Goal: Task Accomplishment & Management: Manage account settings

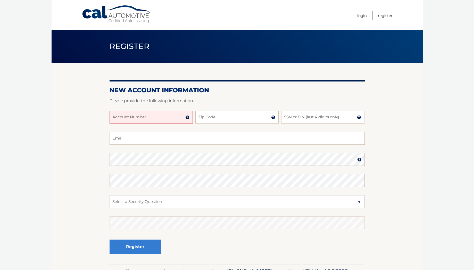
click at [155, 116] on input "Account Number" at bounding box center [151, 117] width 83 height 13
click at [137, 113] on input "Account Number" at bounding box center [151, 117] width 83 height 13
paste input "44455997672"
type input "44455997672"
click at [205, 115] on input "Zip Code" at bounding box center [236, 117] width 83 height 13
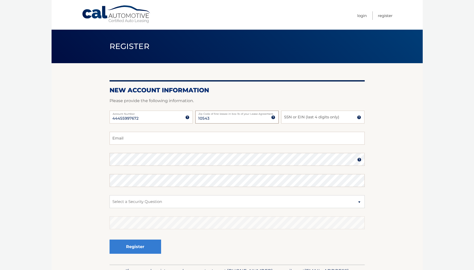
type input "10543"
click at [297, 117] on input "SSN or EIN (last 4 digits only)" at bounding box center [322, 117] width 83 height 13
type input "1134"
click at [250, 137] on input "Email" at bounding box center [237, 138] width 255 height 13
type input "zashinoff@gmail.com"
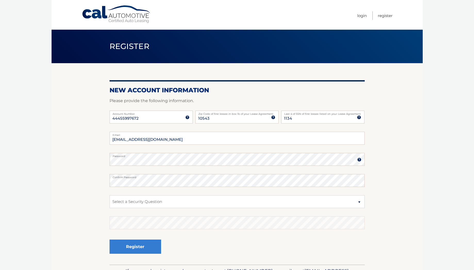
scroll to position [34, 0]
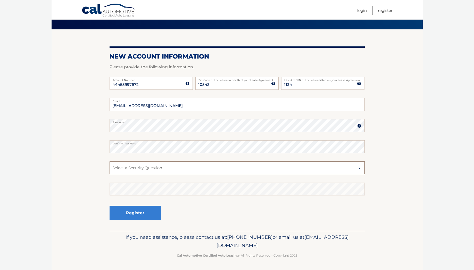
select select "1"
click at [110, 161] on select "Select a Security Question What was the name of your elementary school? What is…" at bounding box center [237, 167] width 255 height 13
click at [133, 212] on button "Register" at bounding box center [136, 213] width 52 height 14
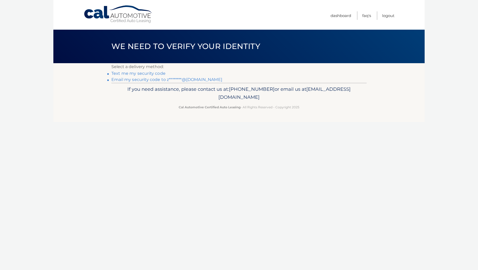
click at [126, 97] on p "If you need assistance, please contact us at: 609-807-3200 or email us at Custo…" at bounding box center [239, 93] width 249 height 17
click at [110, 100] on footer "If you need assistance, please contact us at: 609-807-3200 or email us at Custo…" at bounding box center [238, 102] width 371 height 39
click at [138, 79] on link "Email my security code to z********@gmail.com" at bounding box center [166, 79] width 111 height 5
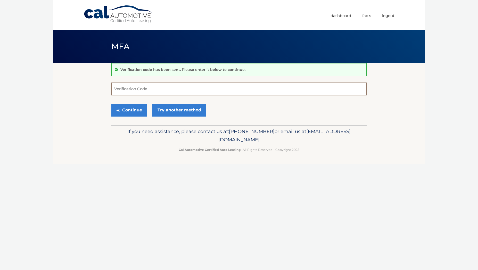
click at [144, 88] on input "Verification Code" at bounding box center [238, 89] width 255 height 13
paste input "265381"
type input "265381"
click at [137, 107] on button "Continue" at bounding box center [129, 110] width 36 height 13
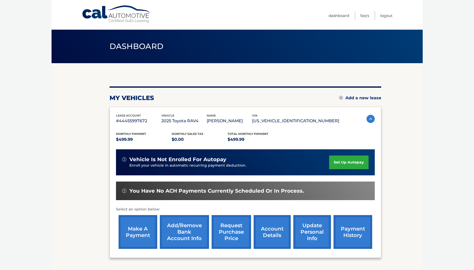
click at [219, 94] on div "You are registered for this site, but you haven't enrolled in online payments. …" at bounding box center [246, 171] width 272 height 171
click at [204, 97] on div "my vehicles Add a new lease" at bounding box center [246, 98] width 272 height 8
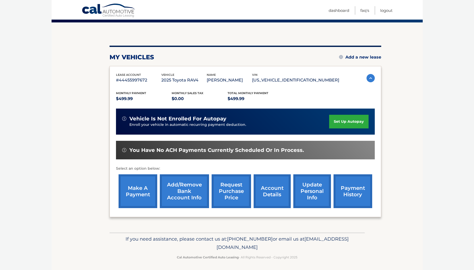
scroll to position [38, 0]
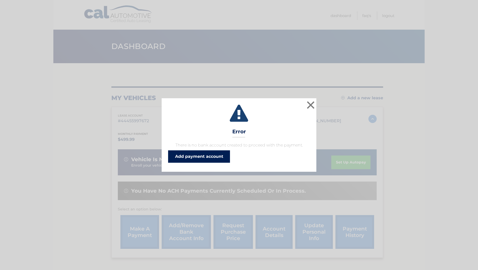
click at [219, 154] on link "Add payment account" at bounding box center [199, 156] width 62 height 12
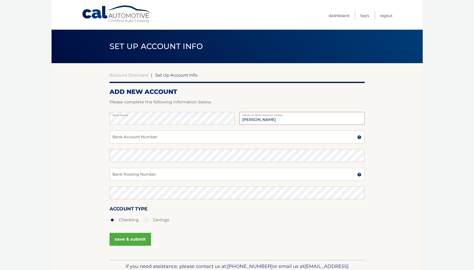
type input "[PERSON_NAME]"
click at [174, 137] on input "Bank Account Number" at bounding box center [237, 136] width 255 height 13
type input "43422211"
click at [159, 176] on input "Bank Routing Number" at bounding box center [237, 174] width 255 height 13
type input "01000089"
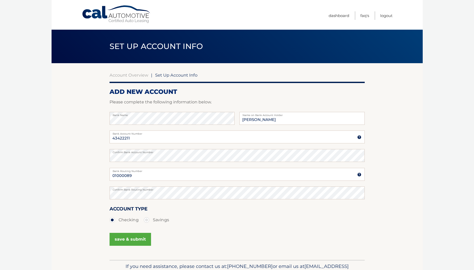
click at [123, 238] on button "save & submit" at bounding box center [131, 239] width 42 height 13
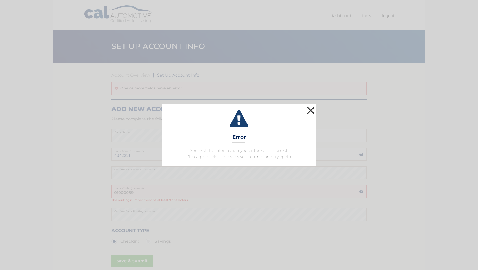
click at [310, 110] on button "×" at bounding box center [311, 110] width 10 height 10
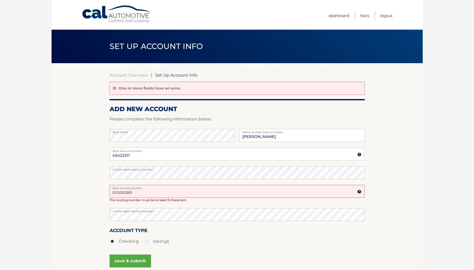
click at [117, 193] on input "01000089" at bounding box center [237, 191] width 255 height 13
click at [141, 190] on input "021000089" at bounding box center [237, 191] width 255 height 13
type input "021000089"
click at [129, 261] on button "save & submit" at bounding box center [131, 261] width 42 height 13
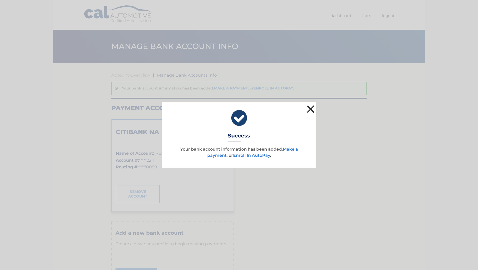
click at [312, 108] on button "×" at bounding box center [311, 109] width 10 height 10
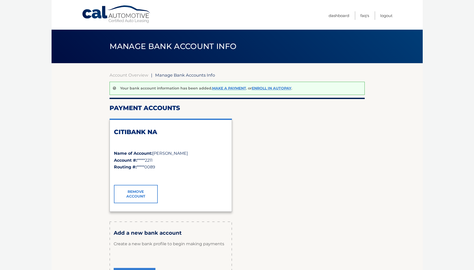
click at [86, 103] on section "Account Overview | Manage Bank Accounts Info Your bank account information has …" at bounding box center [237, 183] width 371 height 241
click at [82, 128] on section "Account Overview | Manage Bank Accounts Info Your bank account information has …" at bounding box center [237, 183] width 371 height 241
click at [88, 105] on section "Account Overview | Manage Bank Accounts Info Your bank account information has …" at bounding box center [237, 183] width 371 height 241
click at [92, 94] on section "Account Overview | Manage Bank Accounts Info Your bank account information has …" at bounding box center [237, 183] width 371 height 241
click at [334, 16] on link "Dashboard" at bounding box center [339, 15] width 21 height 9
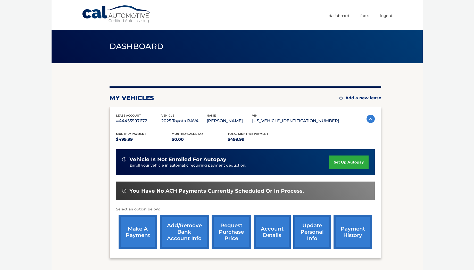
click at [137, 233] on link "make a payment" at bounding box center [138, 232] width 39 height 34
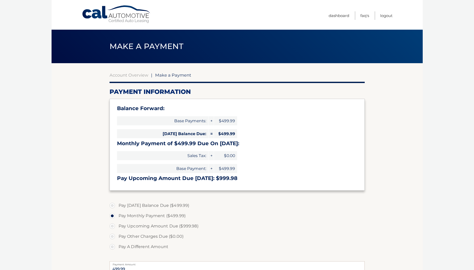
select select "YTViMmVkODctMzcyNS00YzY3LWIzOTktMzhkMzNiNDUwZDM1"
click at [165, 156] on span "Sales Tax:" at bounding box center [162, 155] width 91 height 9
click at [165, 155] on span "Sales Tax:" at bounding box center [162, 155] width 91 height 9
click at [157, 155] on span "Sales Tax:" at bounding box center [162, 155] width 91 height 9
click at [164, 155] on span "Sales Tax:" at bounding box center [162, 155] width 91 height 9
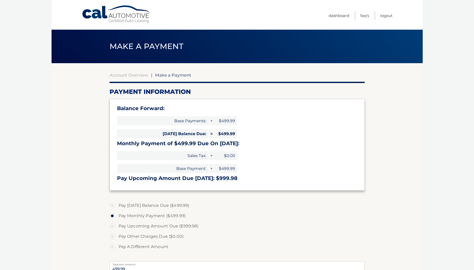
click at [154, 155] on span "Sales Tax:" at bounding box center [162, 155] width 91 height 9
click at [157, 155] on span "Sales Tax:" at bounding box center [162, 155] width 91 height 9
click at [148, 156] on span "Sales Tax:" at bounding box center [162, 155] width 91 height 9
click at [159, 155] on span "Sales Tax:" at bounding box center [162, 155] width 91 height 9
click at [151, 155] on span "Sales Tax:" at bounding box center [162, 155] width 91 height 9
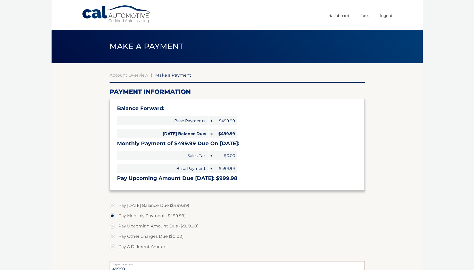
click at [160, 153] on span "Sales Tax:" at bounding box center [162, 155] width 91 height 9
click at [152, 153] on span "Sales Tax:" at bounding box center [162, 155] width 91 height 9
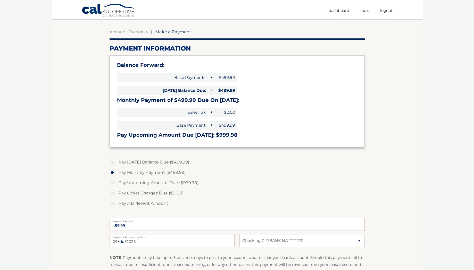
scroll to position [45, 0]
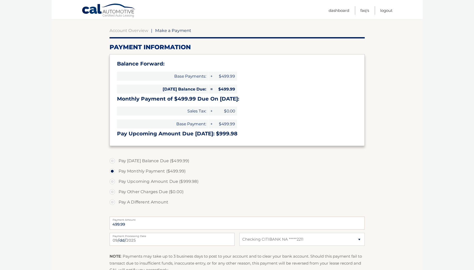
click at [136, 160] on label "Pay Today's Balance Due ($499.99)" at bounding box center [237, 161] width 255 height 10
click at [117, 160] on input "Pay Today's Balance Due ($499.99)" at bounding box center [114, 160] width 5 height 8
radio input "true"
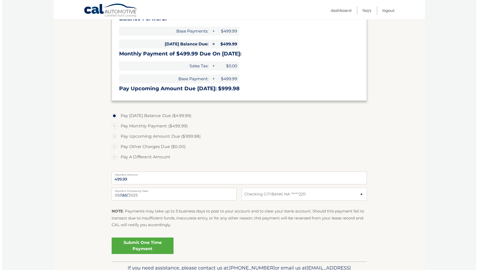
scroll to position [84, 0]
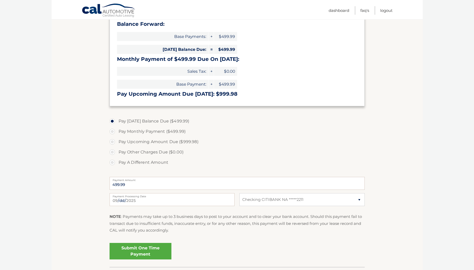
click at [142, 248] on link "Submit One Time Payment" at bounding box center [141, 251] width 62 height 17
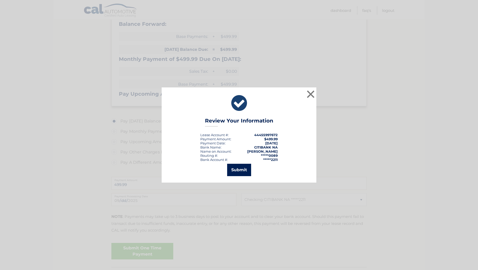
click at [242, 170] on button "Submit" at bounding box center [239, 170] width 24 height 12
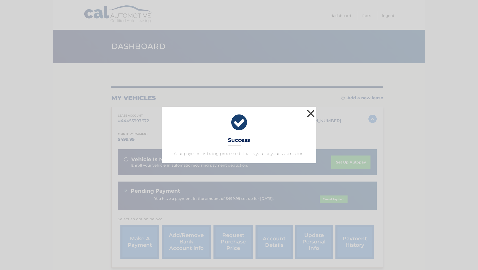
click at [310, 116] on button "×" at bounding box center [311, 113] width 10 height 10
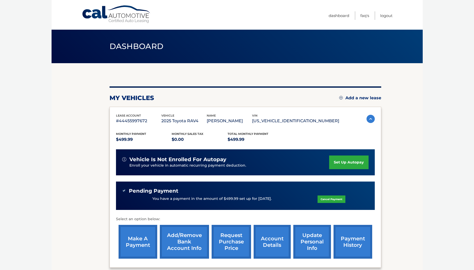
click at [94, 159] on section "my vehicles Add a new lease lease account #44455997672 vehicle 2025 Toyota RAV4…" at bounding box center [237, 173] width 371 height 220
click at [94, 163] on section "my vehicles Add a new lease lease account #44455997672 vehicle 2025 Toyota RAV4…" at bounding box center [237, 173] width 371 height 220
click at [91, 183] on section "my vehicles Add a new lease lease account #44455997672 vehicle 2025 Toyota RAV4…" at bounding box center [237, 173] width 371 height 220
click at [94, 168] on section "my vehicles Add a new lease lease account #44455997672 vehicle 2025 Toyota RAV4…" at bounding box center [237, 173] width 371 height 220
click at [94, 184] on section "my vehicles Add a new lease lease account #44455997672 vehicle 2025 Toyota RAV4…" at bounding box center [237, 173] width 371 height 220
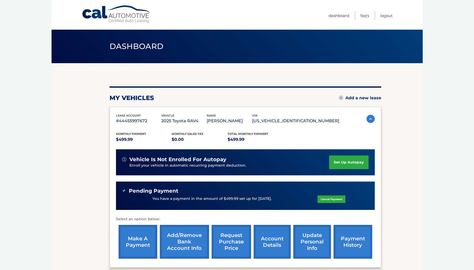
click at [91, 198] on section "my vehicles Add a new lease lease account #44455997672 vehicle 2025 Toyota RAV4…" at bounding box center [237, 173] width 371 height 220
click at [346, 163] on link "set up autopay" at bounding box center [348, 162] width 39 height 14
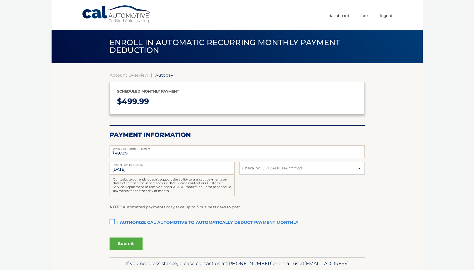
select select "YTViMmVkODctMzcyNS00YzY3LWIzOTktMzhkMzNiNDUwZDM1"
click at [93, 135] on section "Account Overview | Autopay Scheduled monthly payment $ 499.99 Payment Informati…" at bounding box center [237, 160] width 371 height 194
click at [84, 136] on section "Account Overview | Autopay Scheduled monthly payment $ 499.99 Payment Informati…" at bounding box center [237, 160] width 371 height 194
click at [92, 135] on section "Account Overview | Autopay Scheduled monthly payment $ 499.99 Payment Informati…" at bounding box center [237, 160] width 371 height 194
click at [83, 138] on section "Account Overview | Autopay Scheduled monthly payment $ 499.99 Payment Informati…" at bounding box center [237, 160] width 371 height 194
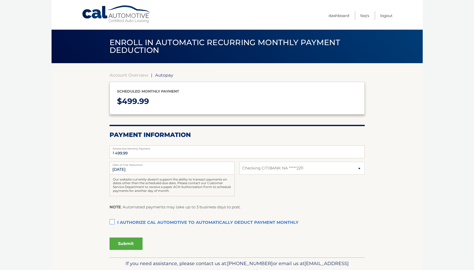
click at [92, 140] on section "Account Overview | Autopay Scheduled monthly payment $ 499.99 Payment Informati…" at bounding box center [237, 160] width 371 height 194
click at [82, 144] on section "Account Overview | Autopay Scheduled monthly payment $ 499.99 Payment Informati…" at bounding box center [237, 160] width 371 height 194
click at [85, 158] on section "Account Overview | Autopay Scheduled monthly payment $ 499.99 Payment Informati…" at bounding box center [237, 160] width 371 height 194
click at [86, 168] on section "Account Overview | Autopay Scheduled monthly payment $ 499.99 Payment Informati…" at bounding box center [237, 160] width 371 height 194
click at [86, 177] on section "Account Overview | Autopay Scheduled monthly payment $ 499.99 Payment Informati…" at bounding box center [237, 160] width 371 height 194
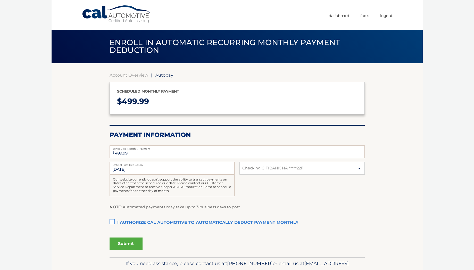
click at [86, 183] on section "Account Overview | Autopay Scheduled monthly payment $ 499.99 Payment Informati…" at bounding box center [237, 160] width 371 height 194
click at [95, 185] on section "Account Overview | Autopay Scheduled monthly payment $ 499.99 Payment Informati…" at bounding box center [237, 160] width 371 height 194
click at [93, 200] on section "Account Overview | Autopay Scheduled monthly payment $ 499.99 Payment Informati…" at bounding box center [237, 160] width 371 height 194
click at [93, 203] on section "Account Overview | Autopay Scheduled monthly payment $ 499.99 Payment Informati…" at bounding box center [237, 160] width 371 height 194
click at [92, 210] on section "Account Overview | Autopay Scheduled monthly payment $ 499.99 Payment Informati…" at bounding box center [237, 160] width 371 height 194
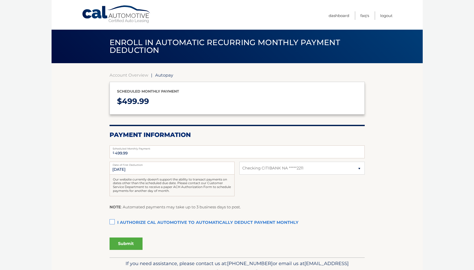
click at [111, 222] on label "I authorize cal automotive to automatically deduct payment monthly This checkbo…" at bounding box center [237, 223] width 255 height 10
click at [0, 0] on input "I authorize cal automotive to automatically deduct payment monthly This checkbo…" at bounding box center [0, 0] width 0 height 0
click at [88, 201] on section "Account Overview | Autopay Scheduled monthly payment $ 499.99 Payment Informati…" at bounding box center [237, 160] width 371 height 194
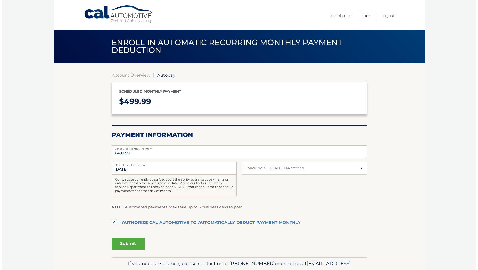
scroll to position [26, 0]
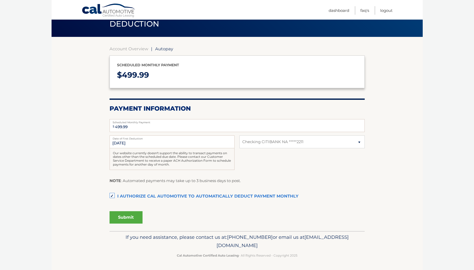
click at [89, 162] on section "Account Overview | Autopay Scheduled monthly payment $ 499.99 Payment Informati…" at bounding box center [237, 134] width 371 height 194
click at [88, 166] on section "Account Overview | Autopay Scheduled monthly payment $ 499.99 Payment Informati…" at bounding box center [237, 134] width 371 height 194
click at [90, 161] on section "Account Overview | Autopay Scheduled monthly payment $ 499.99 Payment Informati…" at bounding box center [237, 134] width 371 height 194
click at [119, 217] on button "Submit" at bounding box center [126, 217] width 33 height 12
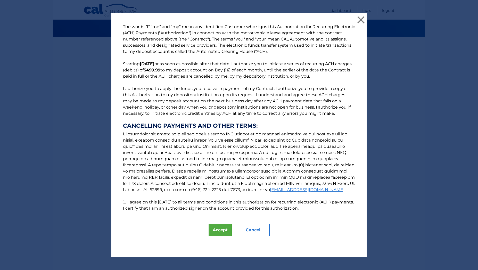
click at [142, 201] on label "I agree on this [DATE] to all terms and conditions in this authorization for re…" at bounding box center [238, 205] width 231 height 11
click at [126, 201] on input "I agree on this [DATE] to all terms and conditions in this authorization for re…" at bounding box center [124, 201] width 3 height 3
checkbox input "true"
click at [187, 214] on div "The words "I" "me" and "my" mean any identified Customer who signs this Authori…" at bounding box center [238, 135] width 255 height 244
click at [178, 216] on div "The words "I" "me" and "my" mean any identified Customer who signs this Authori…" at bounding box center [238, 135] width 255 height 244
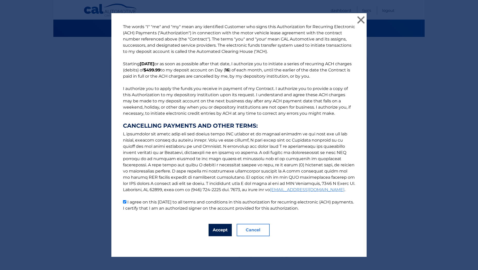
click at [215, 231] on button "Accept" at bounding box center [220, 230] width 23 height 12
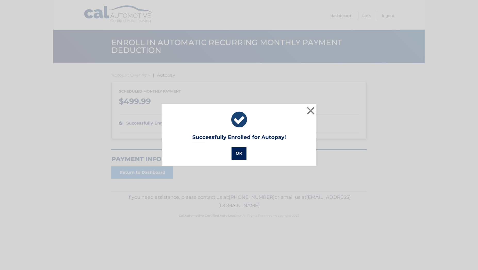
click at [239, 153] on button "OK" at bounding box center [239, 153] width 15 height 12
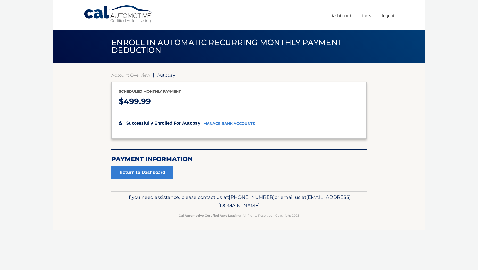
click at [90, 101] on section "Account Overview | Autopay Scheduled monthly payment $ 499.99 successfully enro…" at bounding box center [238, 127] width 371 height 128
click at [83, 101] on section "Account Overview | Autopay Scheduled monthly payment $ 499.99 successfully enro…" at bounding box center [238, 127] width 371 height 128
click at [90, 100] on section "Account Overview | Autopay Scheduled monthly payment $ 499.99 successfully enro…" at bounding box center [238, 127] width 371 height 128
click at [81, 101] on section "Account Overview | Autopay Scheduled monthly payment $ 499.99 successfully enro…" at bounding box center [238, 127] width 371 height 128
click at [133, 173] on link "Return to Dashboard" at bounding box center [142, 172] width 62 height 12
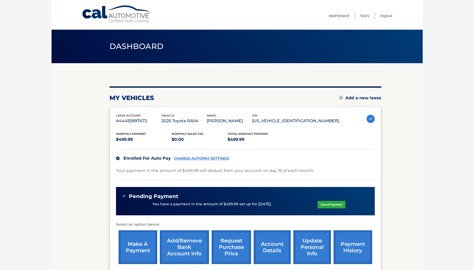
click at [90, 73] on section "my vehicles Add a new lease lease account #44455997672 vehicle 2025 Toyota RAV4…" at bounding box center [237, 175] width 371 height 225
click at [99, 72] on section "my vehicles Add a new lease lease account #44455997672 vehicle 2025 Toyota RAV4…" at bounding box center [237, 175] width 371 height 225
click at [92, 72] on section "my vehicles Add a new lease lease account #44455997672 vehicle 2025 Toyota RAV4…" at bounding box center [237, 175] width 371 height 225
click at [97, 72] on section "my vehicles Add a new lease lease account #44455997672 vehicle 2025 Toyota RAV4…" at bounding box center [237, 175] width 371 height 225
click at [89, 73] on section "my vehicles Add a new lease lease account #44455997672 vehicle 2025 Toyota RAV4…" at bounding box center [237, 175] width 371 height 225
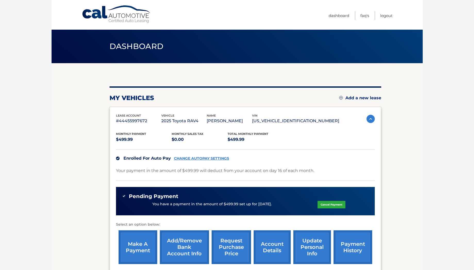
click at [99, 71] on section "my vehicles Add a new lease lease account #44455997672 vehicle 2025 Toyota RAV4…" at bounding box center [237, 175] width 371 height 225
click at [92, 72] on section "my vehicles Add a new lease lease account #44455997672 vehicle 2025 Toyota RAV4…" at bounding box center [237, 175] width 371 height 225
click at [396, 42] on div "Dashboard" at bounding box center [237, 47] width 371 height 34
click at [386, 44] on div "Dashboard" at bounding box center [237, 47] width 371 height 34
click at [395, 43] on div "Dashboard" at bounding box center [237, 47] width 371 height 34
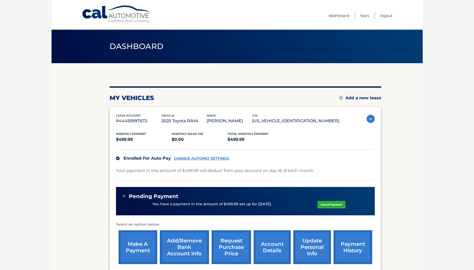
click at [388, 44] on div "Dashboard" at bounding box center [237, 47] width 371 height 34
click at [402, 44] on div "Dashboard" at bounding box center [237, 47] width 371 height 34
click at [394, 45] on div "Dashboard" at bounding box center [237, 47] width 371 height 34
click at [388, 17] on link "Logout" at bounding box center [386, 15] width 12 height 9
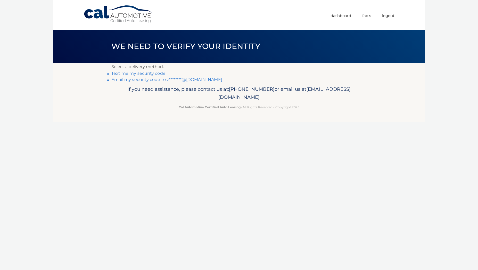
click at [411, 37] on div "We need to verify your identity" at bounding box center [238, 47] width 371 height 34
click at [170, 79] on link "Email my security code to z********@[DOMAIN_NAME]" at bounding box center [166, 79] width 111 height 5
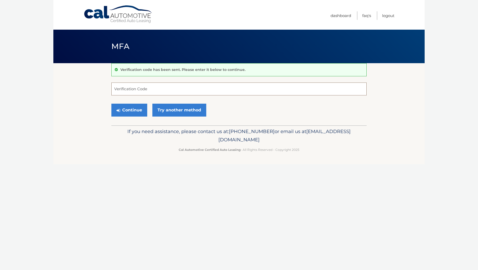
click at [122, 91] on input "Verification Code" at bounding box center [238, 89] width 255 height 13
paste input "816490"
type input "816490"
click at [129, 113] on button "Continue" at bounding box center [129, 110] width 36 height 13
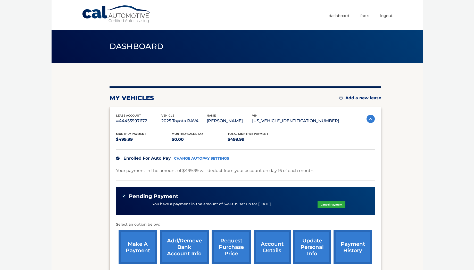
click at [89, 102] on section "my vehicles Add a new lease lease account #44455997672 vehicle 2025 Toyota RAV4…" at bounding box center [237, 175] width 371 height 225
click at [89, 86] on section "my vehicles Add a new lease lease account #44455997672 vehicle 2025 Toyota RAV4…" at bounding box center [237, 175] width 371 height 225
click at [402, 49] on div "Dashboard" at bounding box center [237, 47] width 371 height 34
click at [387, 16] on link "Logout" at bounding box center [386, 15] width 12 height 9
